Goal: Transaction & Acquisition: Purchase product/service

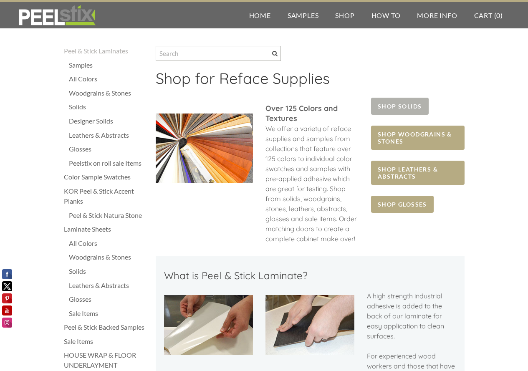
click at [395, 104] on span "SHOP SOLIDS" at bounding box center [399, 106] width 57 height 17
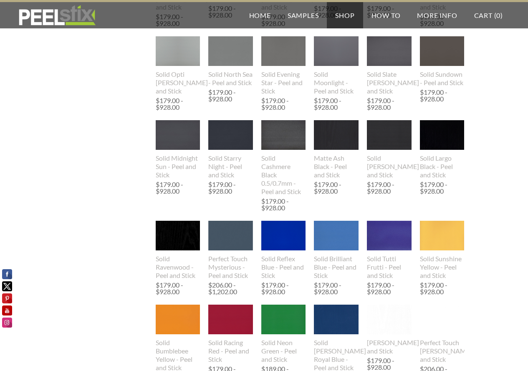
scroll to position [376, 0]
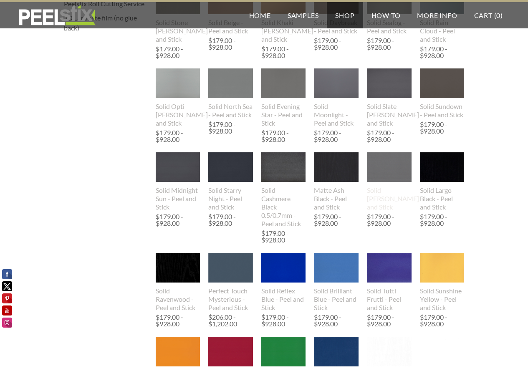
click at [387, 177] on img at bounding box center [389, 167] width 45 height 30
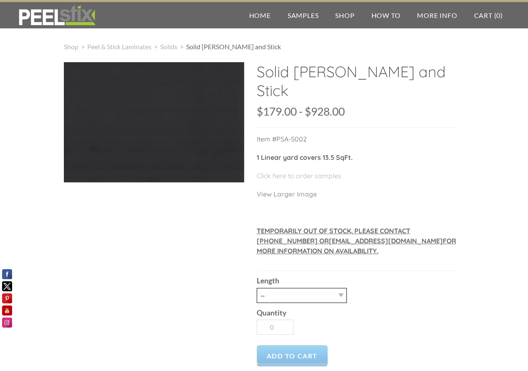
click at [341, 294] on select "-- 3LY 10LY 15LY 30LY" at bounding box center [302, 295] width 90 height 15
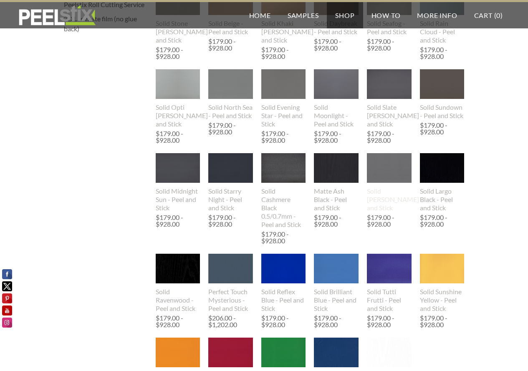
click at [380, 183] on img at bounding box center [389, 168] width 45 height 30
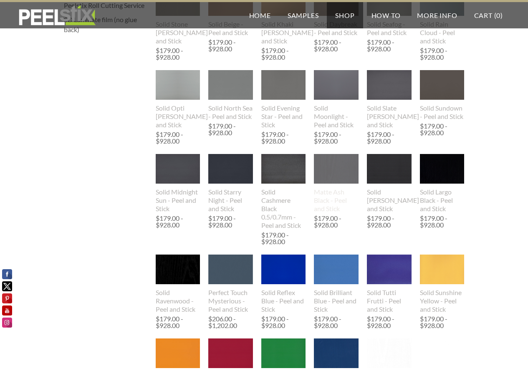
click at [338, 183] on img at bounding box center [336, 169] width 45 height 58
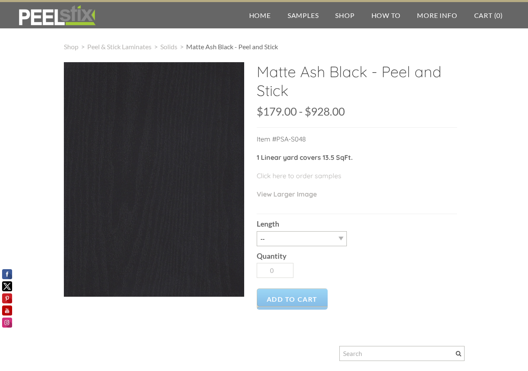
click at [455, 112] on div "$179.00 179 928 $179.00 - $928.00 Unavailable per item" at bounding box center [357, 117] width 200 height 22
click at [341, 237] on select "-- 3LY 10LY 15LY 30LY" at bounding box center [302, 238] width 90 height 15
select select "30LY"
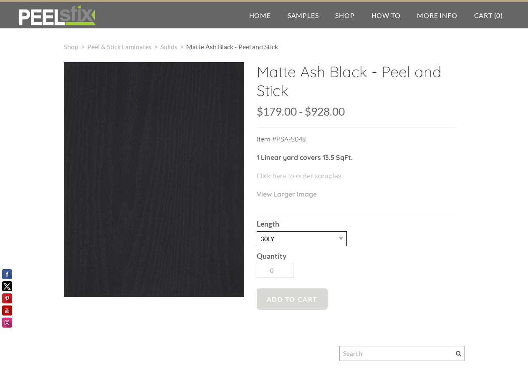
click at [257, 231] on select "-- 3LY 10LY 15LY 30LY" at bounding box center [302, 238] width 90 height 15
type input "1"
